Goal: Task Accomplishment & Management: Use online tool/utility

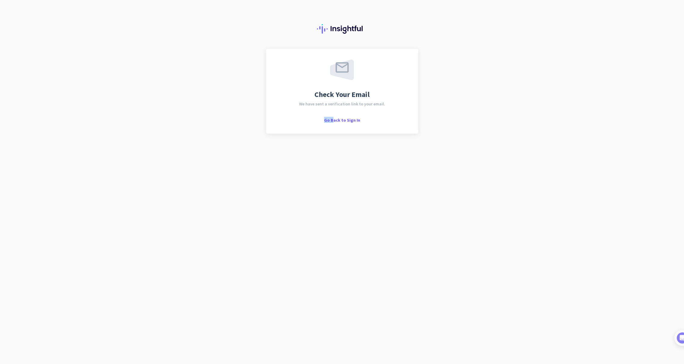
drag, startPoint x: 335, startPoint y: 120, endPoint x: 439, endPoint y: 125, distance: 104.8
click at [439, 126] on div "Check Your Email We have sent a verification link to your email. Go Back to Sig…" at bounding box center [342, 182] width 684 height 364
click at [440, 125] on div "Check Your Email We have sent a verification link to your email. Go Back to Sig…" at bounding box center [342, 182] width 684 height 364
click at [349, 122] on span "Go Back to Sign In" at bounding box center [342, 119] width 36 height 5
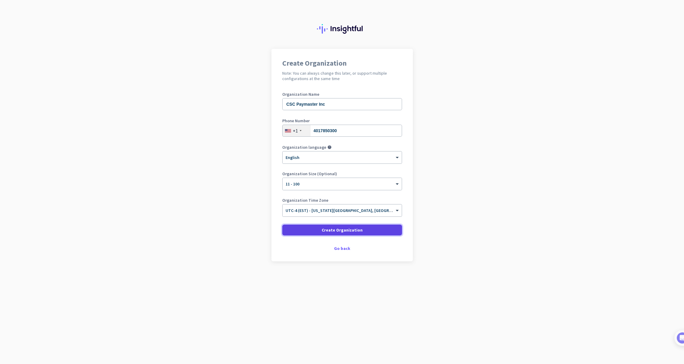
click at [369, 229] on span at bounding box center [342, 230] width 120 height 14
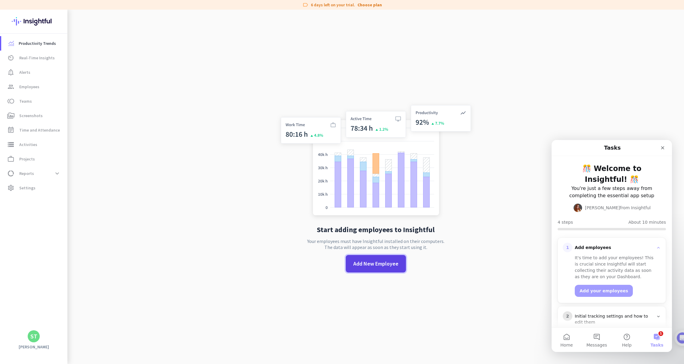
click at [376, 263] on span "Add New Employee" at bounding box center [375, 264] width 45 height 8
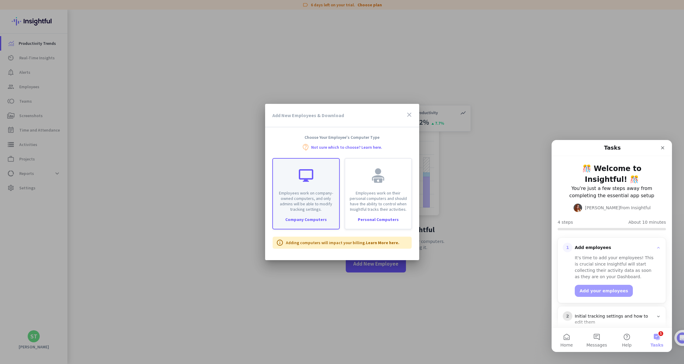
click at [319, 196] on p "Employees work on company-owned computers, and only admins will be able to modi…" at bounding box center [305, 201] width 59 height 22
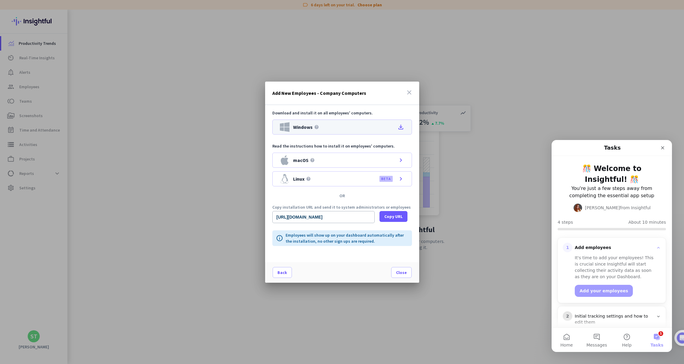
click at [380, 127] on div "Windows help file_download" at bounding box center [342, 126] width 140 height 15
click at [436, 45] on div at bounding box center [342, 182] width 684 height 364
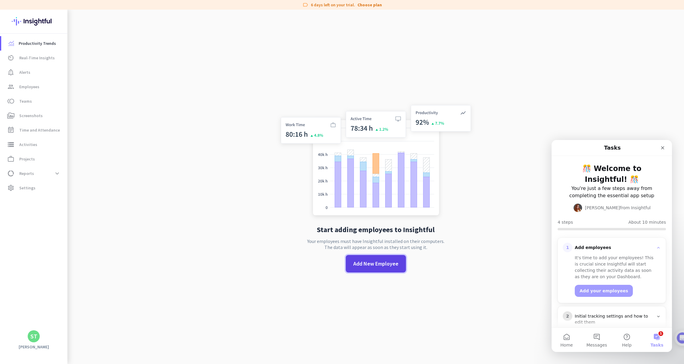
click at [380, 267] on span "Add New Employee" at bounding box center [375, 264] width 45 height 8
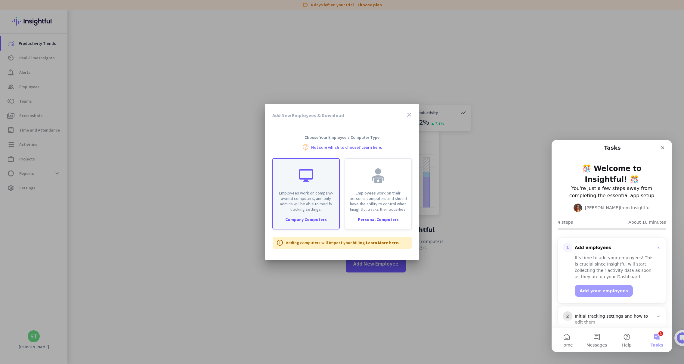
click at [291, 198] on p "Employees work on company-owned computers, and only admins will be able to modi…" at bounding box center [305, 201] width 59 height 22
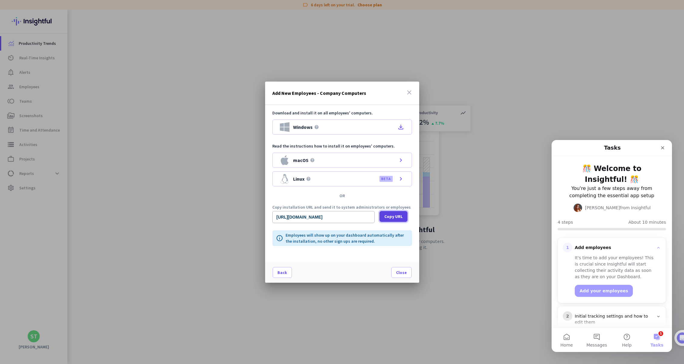
click at [395, 217] on span "Copy URL" at bounding box center [393, 216] width 18 height 6
